Goal: Find specific page/section: Find specific page/section

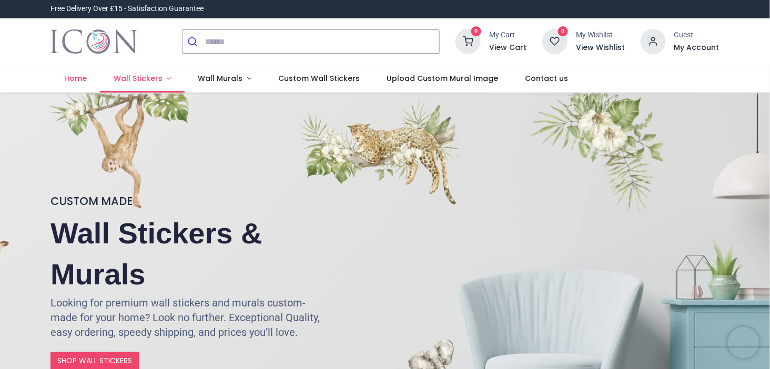
click at [165, 80] on link "Wall Stickers" at bounding box center [142, 78] width 85 height 27
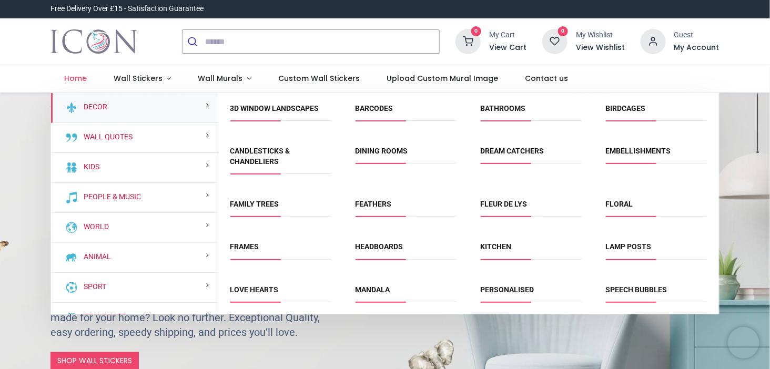
click at [145, 140] on div "Wall Quotes" at bounding box center [134, 138] width 167 height 30
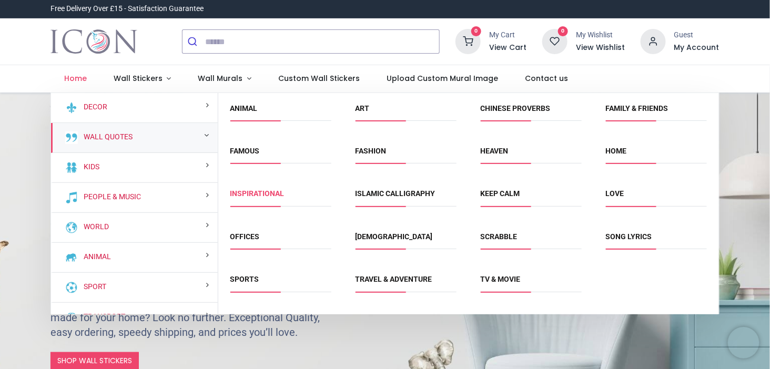
click at [243, 195] on link "Inspirational" at bounding box center [257, 193] width 54 height 8
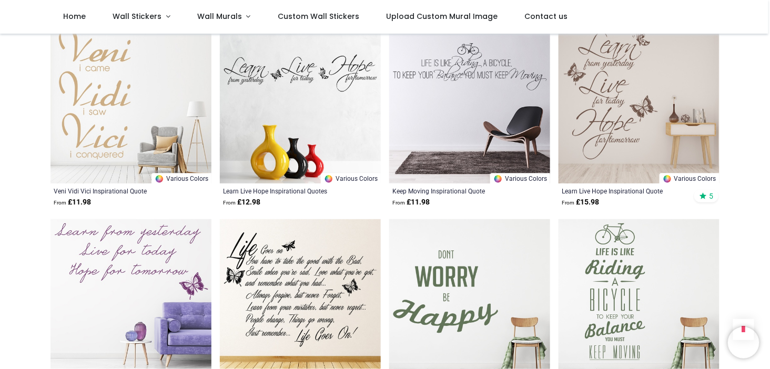
scroll to position [2189, 0]
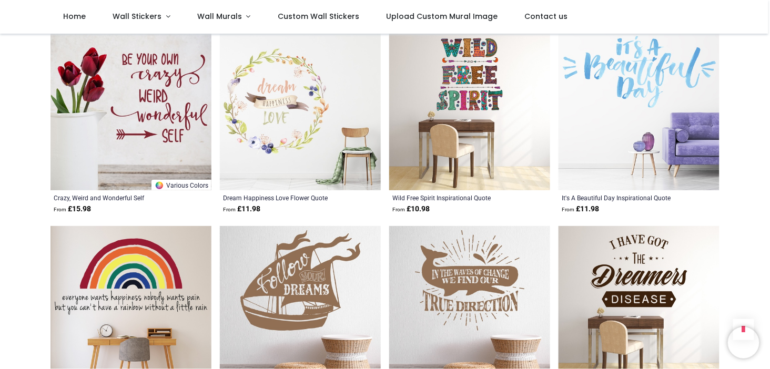
scroll to position [2968, 0]
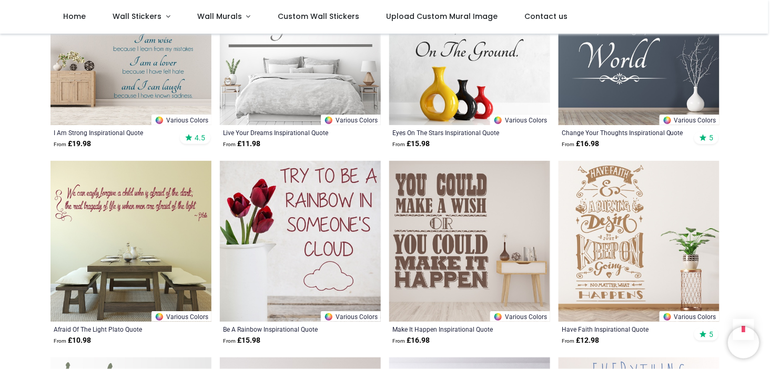
scroll to position [4214, 0]
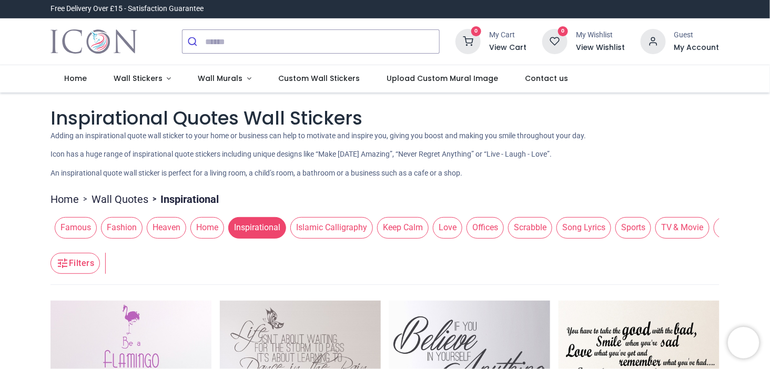
scroll to position [0, 343]
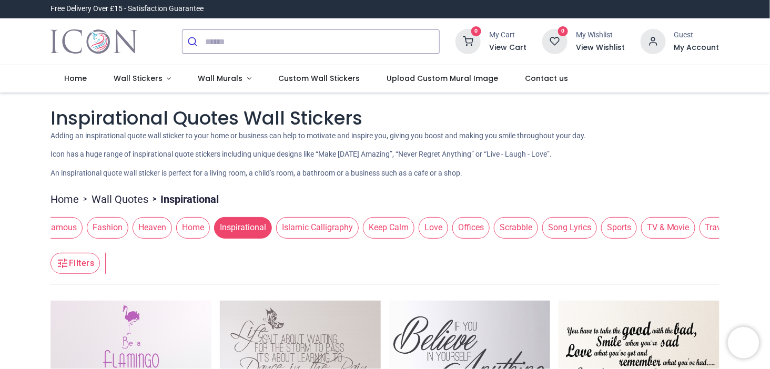
click at [542, 229] on span "Song Lyrics" at bounding box center [569, 227] width 55 height 21
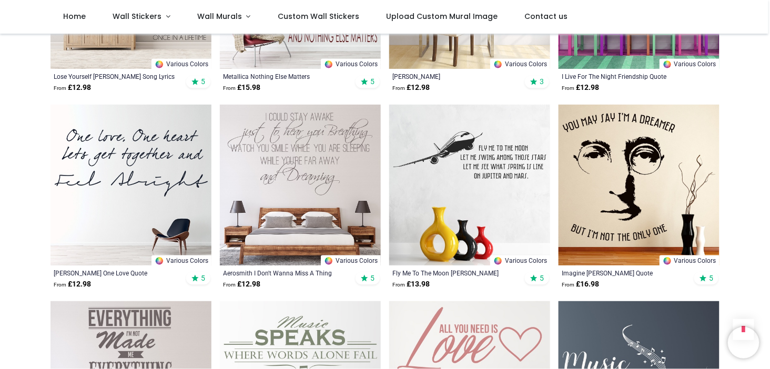
scroll to position [729, 0]
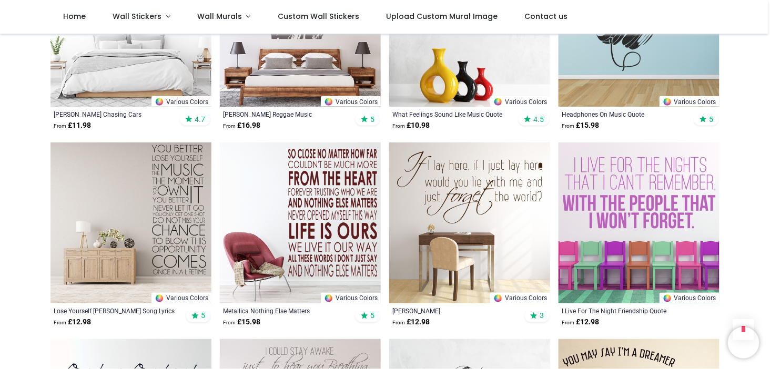
scroll to position [333, 0]
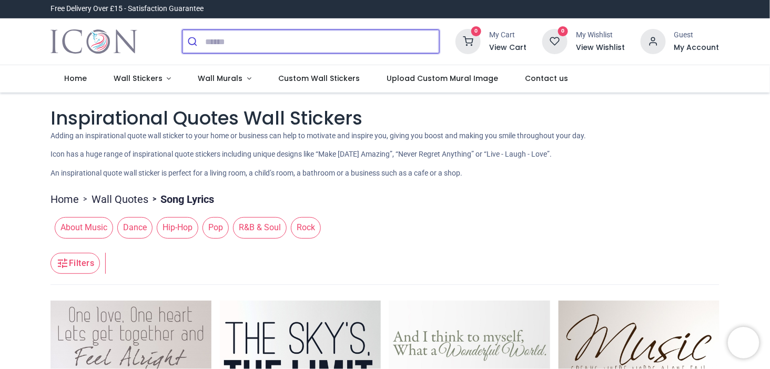
click at [234, 45] on input "search" at bounding box center [322, 41] width 234 height 23
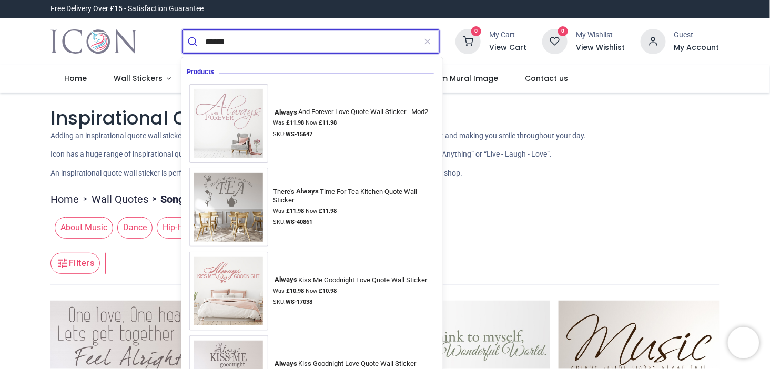
type input "******"
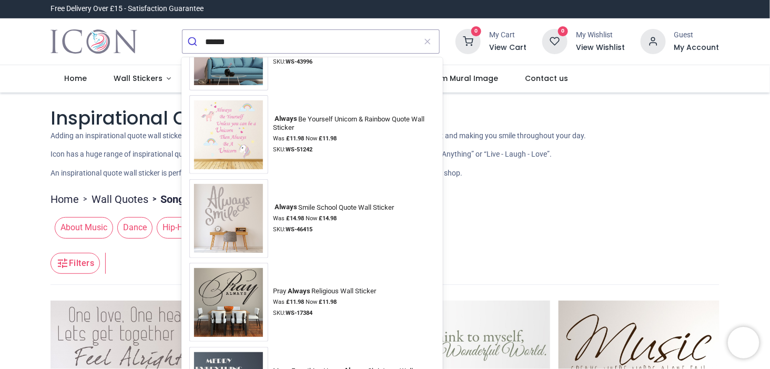
scroll to position [1512, 0]
